Goal: Task Accomplishment & Management: Complete application form

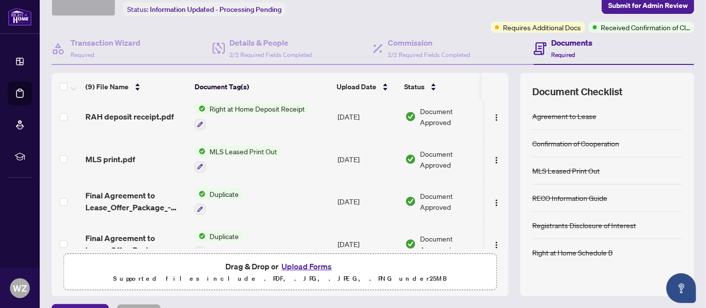
scroll to position [233, 0]
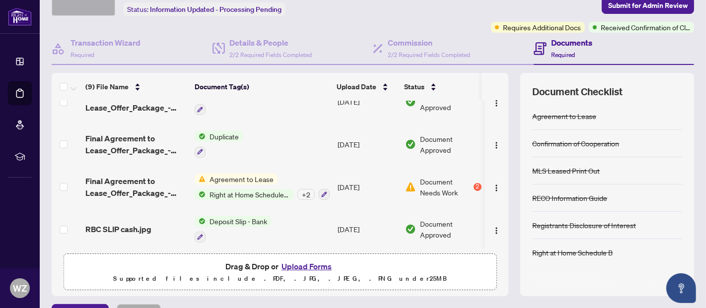
click at [243, 216] on span "Deposit Slip - Bank" at bounding box center [239, 221] width 66 height 11
click at [248, 174] on span "Agreement to Lease" at bounding box center [242, 179] width 72 height 11
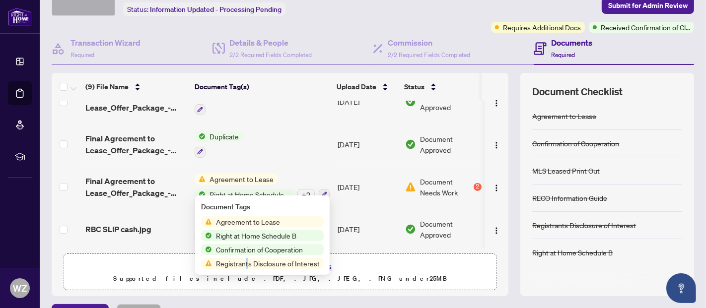
click at [247, 263] on span "Registrants Disclosure of Interest" at bounding box center [268, 263] width 112 height 11
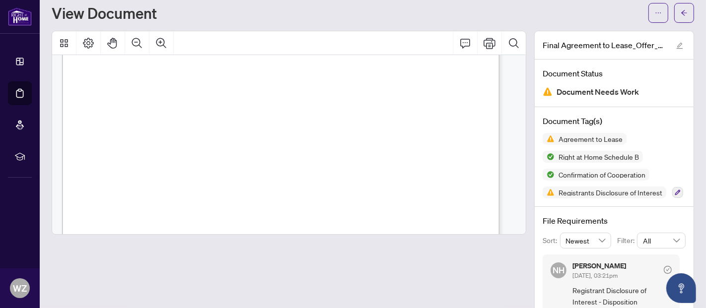
scroll to position [4934, 0]
click at [520, 218] on div at bounding box center [289, 209] width 483 height 357
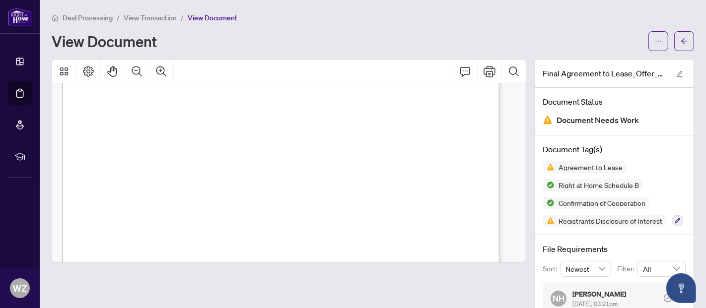
scroll to position [5051, 0]
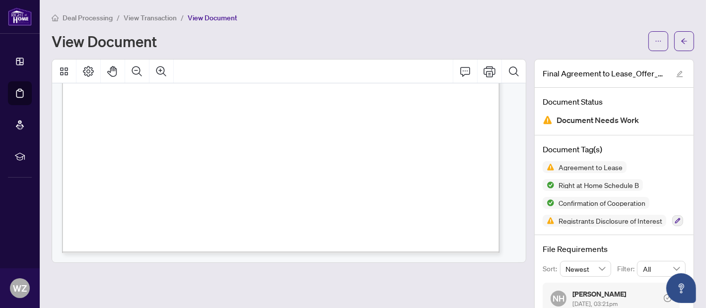
click at [147, 17] on span "View Transaction" at bounding box center [150, 17] width 53 height 9
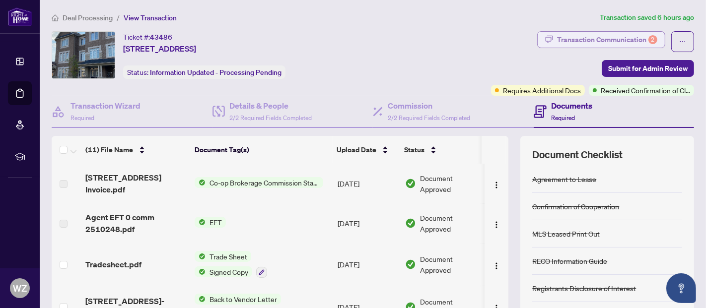
click at [585, 39] on div "Transaction Communication 2" at bounding box center [607, 40] width 100 height 16
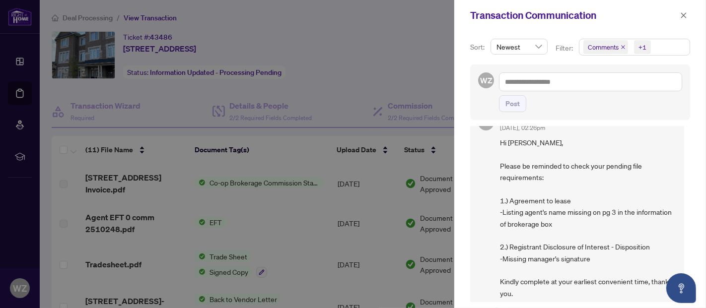
scroll to position [26, 0]
click at [683, 20] on span "button" at bounding box center [683, 15] width 7 height 16
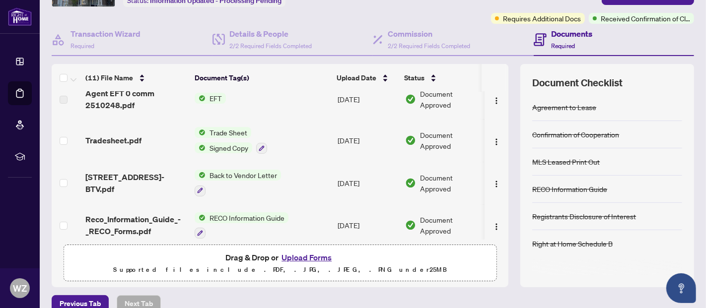
scroll to position [58, 0]
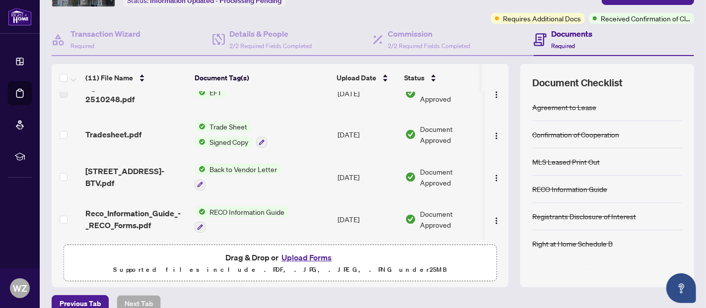
click at [308, 259] on button "Upload Forms" at bounding box center [307, 257] width 56 height 13
click at [306, 252] on button "Upload Forms" at bounding box center [307, 257] width 56 height 13
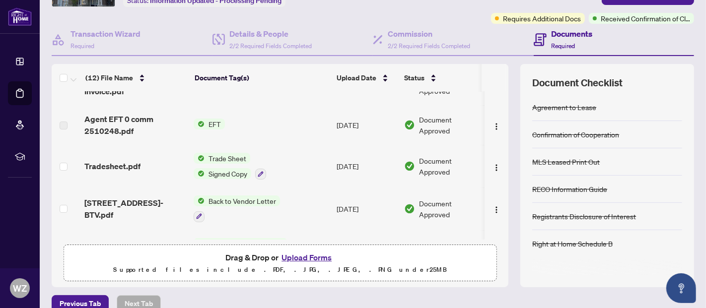
scroll to position [0, 11]
drag, startPoint x: 500, startPoint y: 139, endPoint x: 498, endPoint y: 157, distance: 18.4
click at [498, 157] on div "Form 161.JPG Add a Document Tag [DATE] Pending Review [STREET_ADDRESS] Invoice.…" at bounding box center [280, 166] width 457 height 148
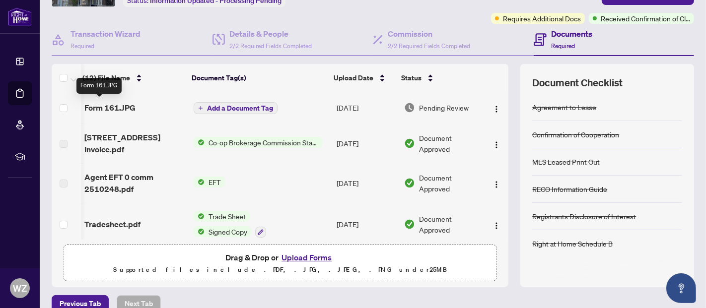
click at [118, 102] on span "Form 161.JPG" at bounding box center [109, 108] width 51 height 12
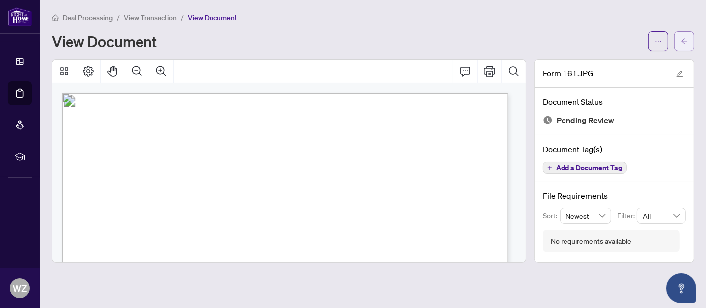
click at [679, 43] on button "button" at bounding box center [684, 41] width 20 height 20
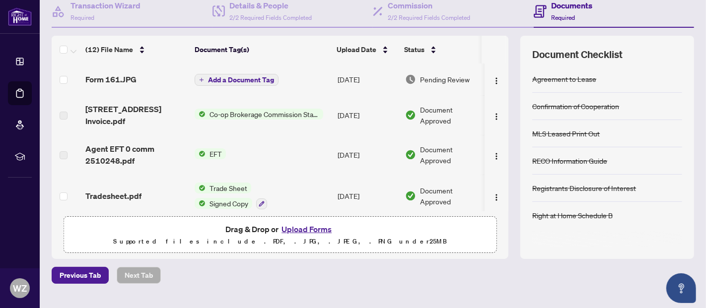
scroll to position [100, 0]
click at [299, 230] on button "Upload Forms" at bounding box center [307, 229] width 56 height 13
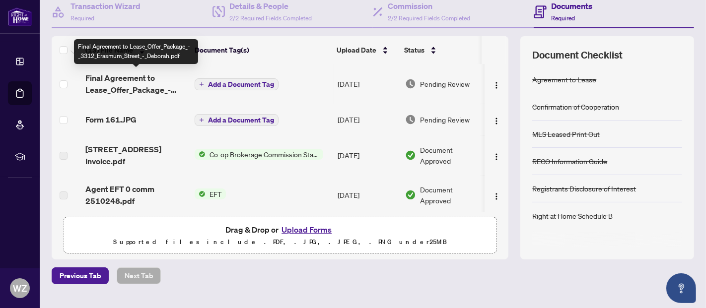
click at [128, 75] on span "Final Agreement to Lease_Offer_Package_-_3312_Erasmum_Street_-_Deborah.pdf" at bounding box center [135, 84] width 101 height 24
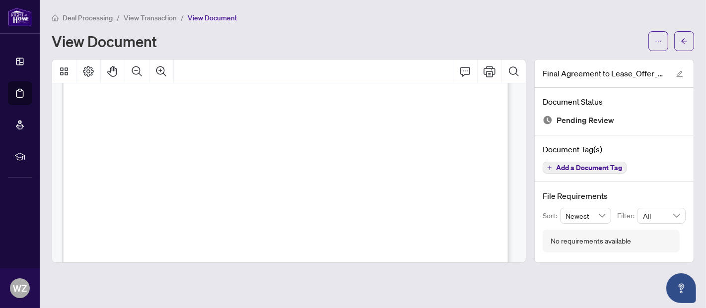
scroll to position [153, 0]
click at [686, 39] on icon "arrow-left" at bounding box center [684, 41] width 7 height 7
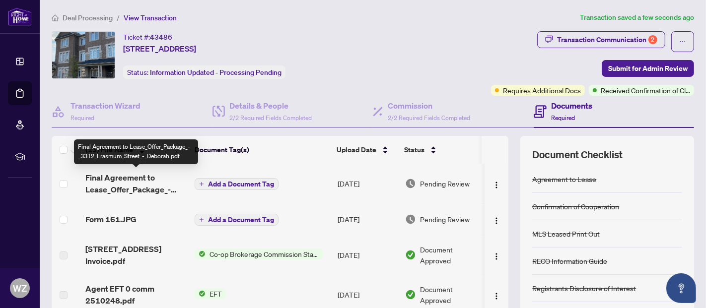
click at [144, 187] on span "Final Agreement to Lease_Offer_Package_-_3312_Erasmum_Street_-_Deborah.pdf" at bounding box center [135, 184] width 101 height 24
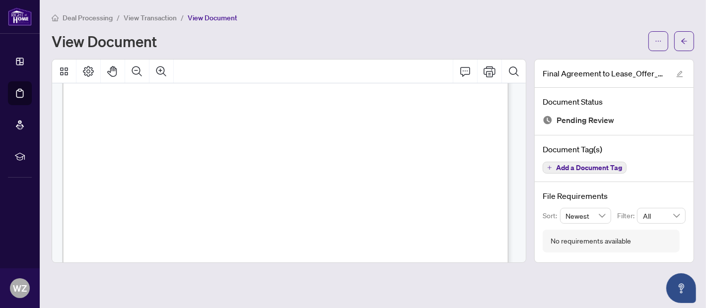
scroll to position [1420, 0]
click at [469, 70] on icon "Comment" at bounding box center [465, 72] width 12 height 12
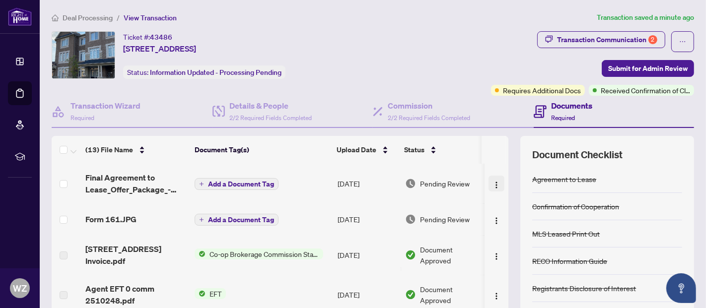
click at [493, 181] on img "button" at bounding box center [497, 185] width 8 height 8
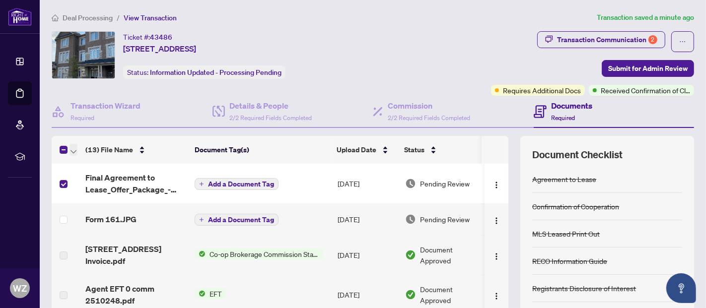
click at [75, 152] on span "button" at bounding box center [74, 149] width 6 height 11
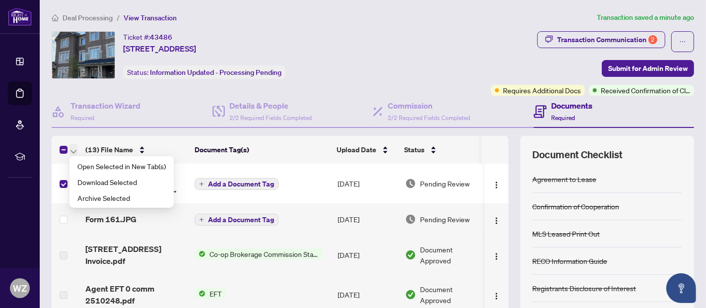
click at [75, 152] on span "button" at bounding box center [74, 149] width 6 height 11
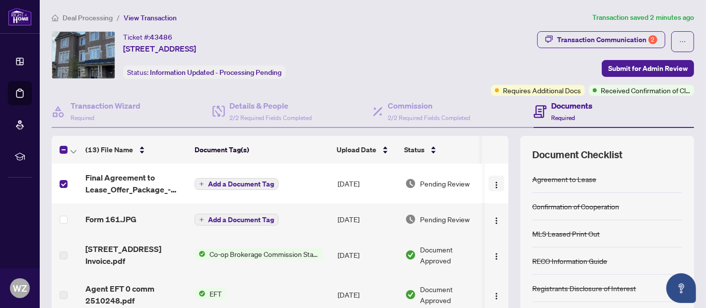
click at [489, 182] on button "button" at bounding box center [497, 184] width 16 height 16
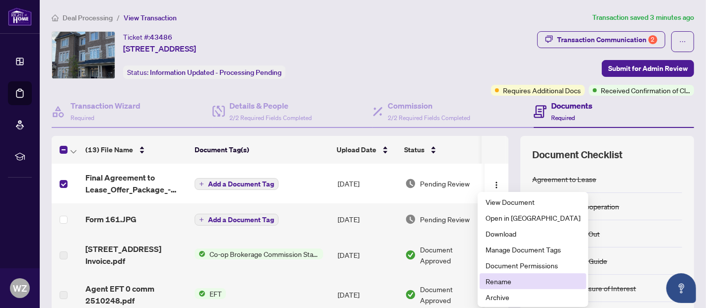
click at [498, 275] on li "Rename" at bounding box center [533, 282] width 107 height 16
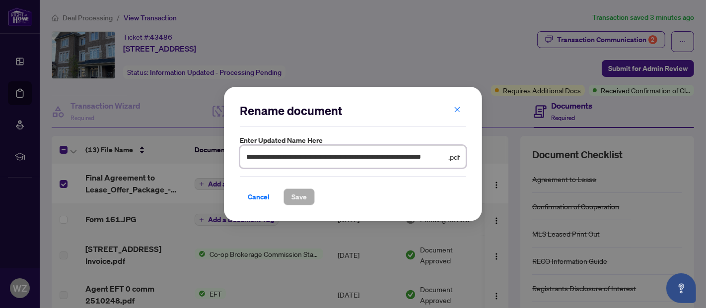
click at [303, 159] on input "**********" at bounding box center [346, 156] width 200 height 11
click at [305, 159] on input "**********" at bounding box center [346, 156] width 200 height 11
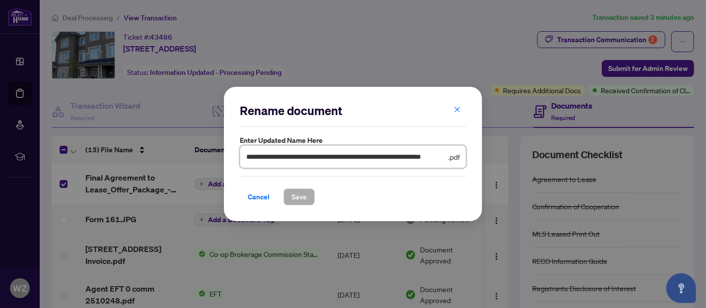
click at [305, 159] on input "**********" at bounding box center [346, 156] width 200 height 11
type input "****"
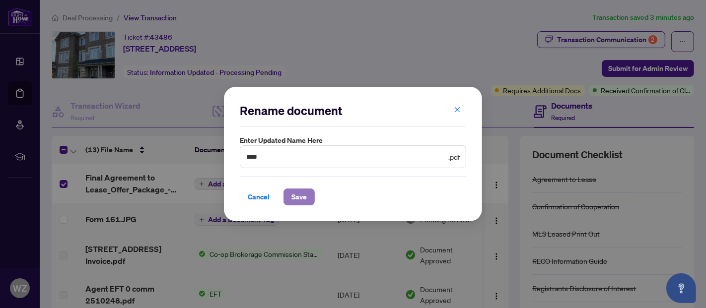
click at [298, 198] on span "Save" at bounding box center [298, 197] width 15 height 16
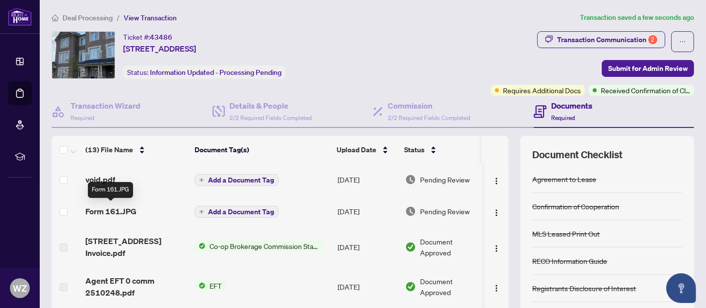
click at [119, 206] on span "Form 161.JPG" at bounding box center [110, 212] width 51 height 12
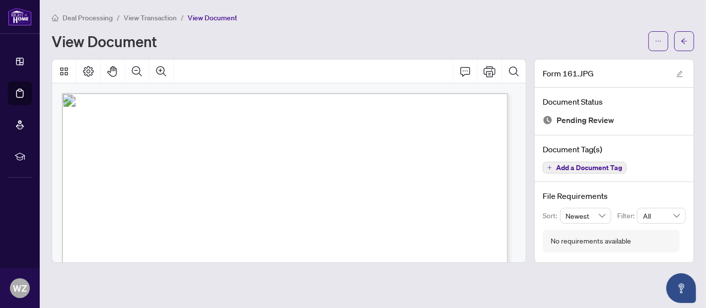
click at [148, 20] on span "View Transaction" at bounding box center [150, 17] width 53 height 9
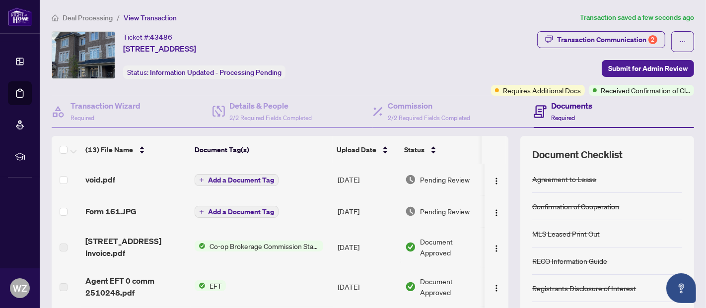
scroll to position [88, 0]
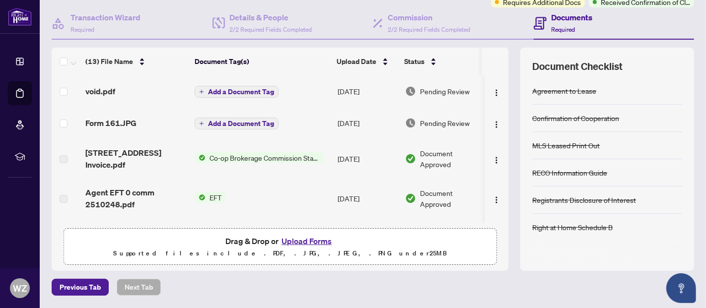
click at [305, 237] on button "Upload Forms" at bounding box center [307, 241] width 56 height 13
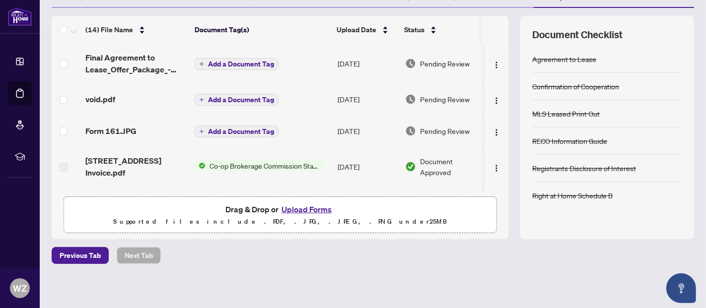
scroll to position [0, 0]
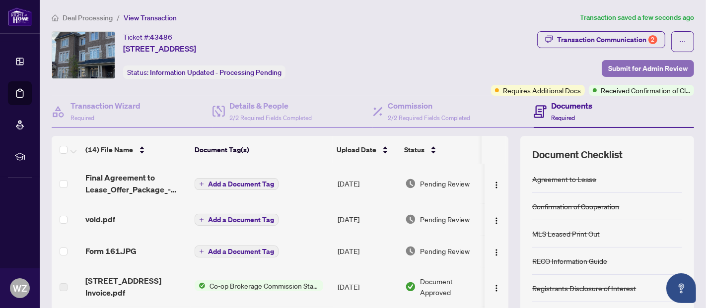
click at [637, 69] on span "Submit for Admin Review" at bounding box center [647, 69] width 79 height 16
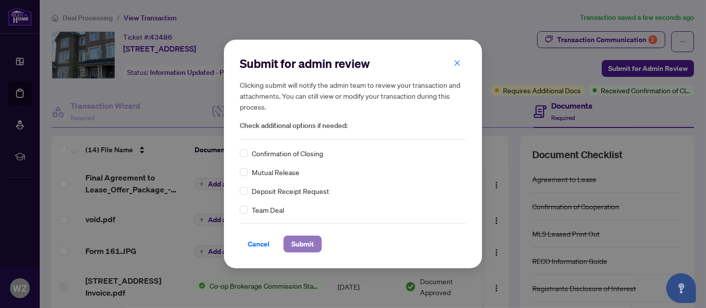
click at [309, 242] on span "Submit" at bounding box center [302, 244] width 22 height 16
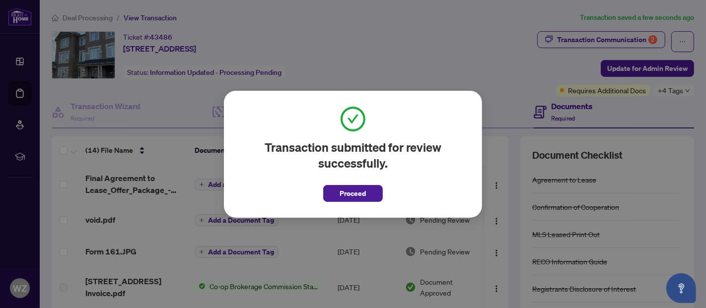
click at [341, 192] on span "Proceed" at bounding box center [353, 194] width 26 height 16
